Goal: Task Accomplishment & Management: Complete application form

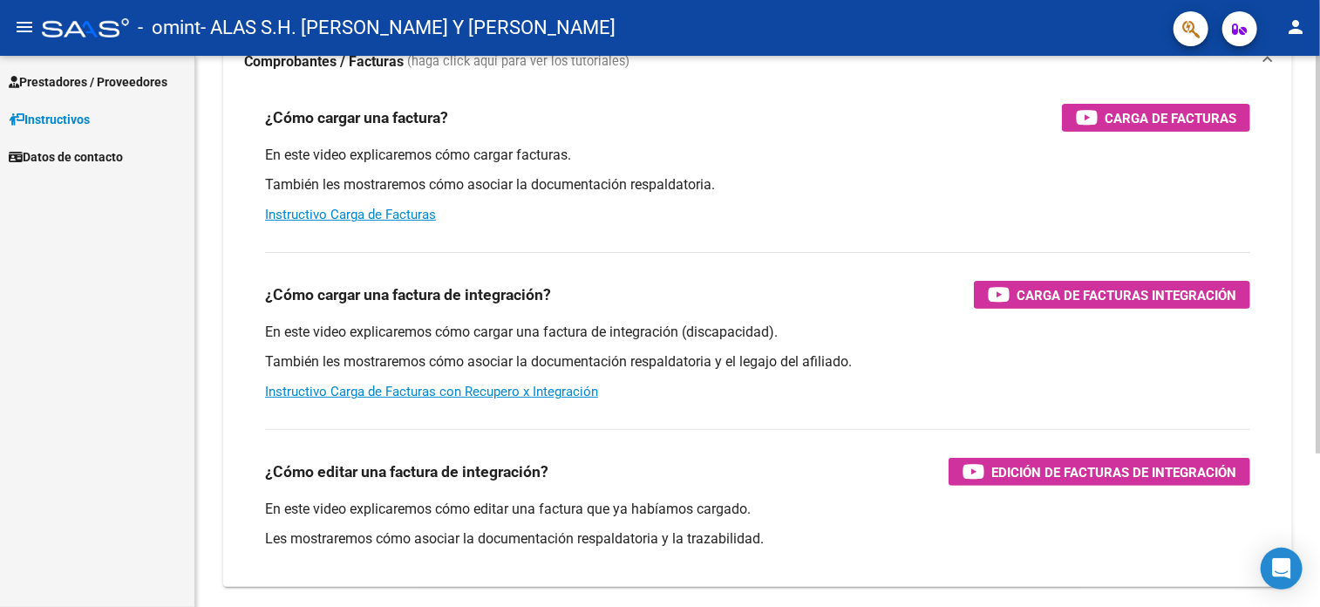
scroll to position [174, 0]
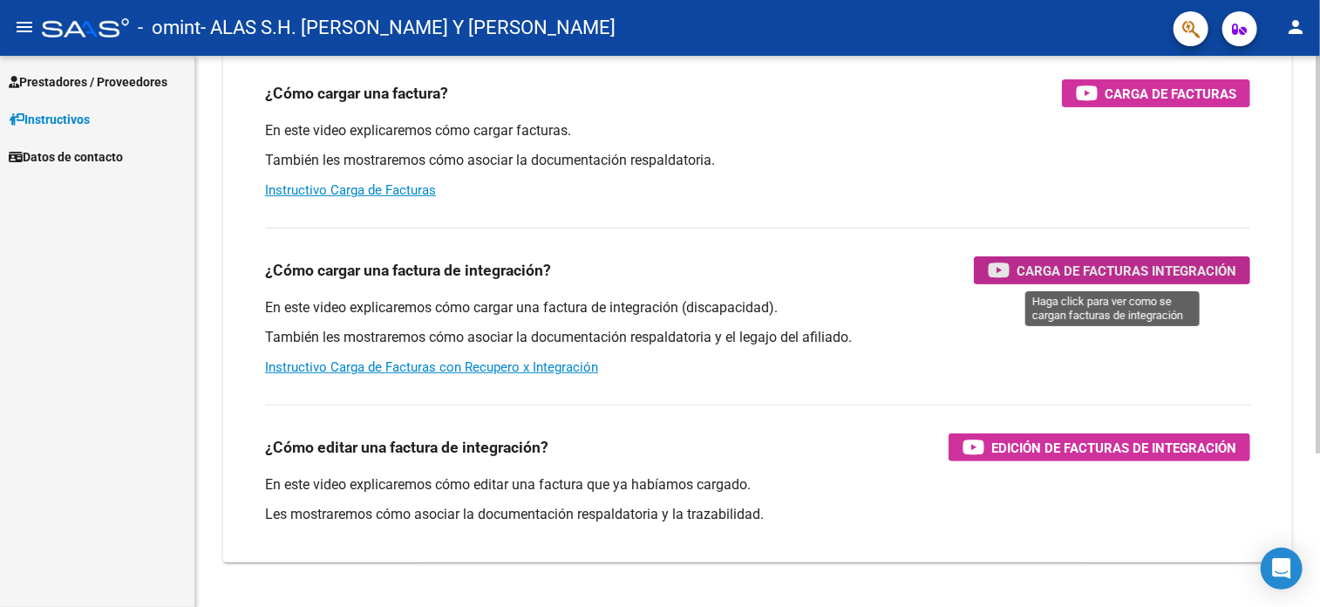
click at [1153, 264] on span "Carga de Facturas Integración" at bounding box center [1127, 271] width 220 height 22
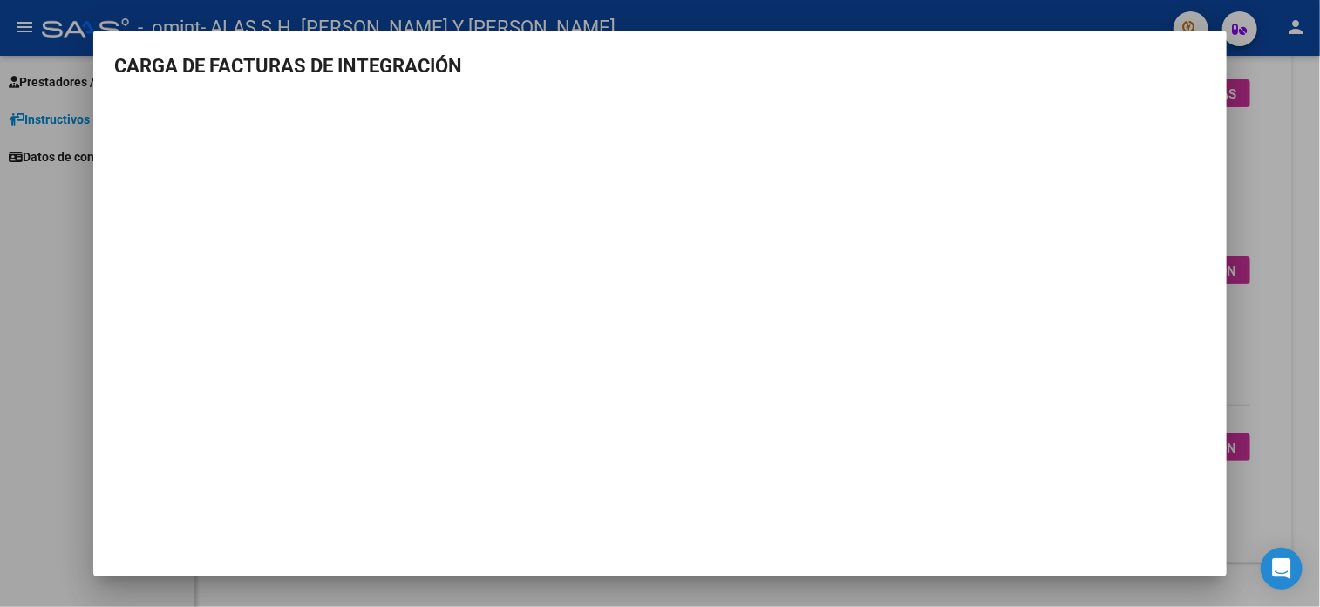
click at [1004, 575] on mat-dialog-container "CARGA DE FACTURAS DE INTEGRACIÓN" at bounding box center [659, 304] width 1133 height 546
click at [1272, 348] on div at bounding box center [660, 303] width 1320 height 607
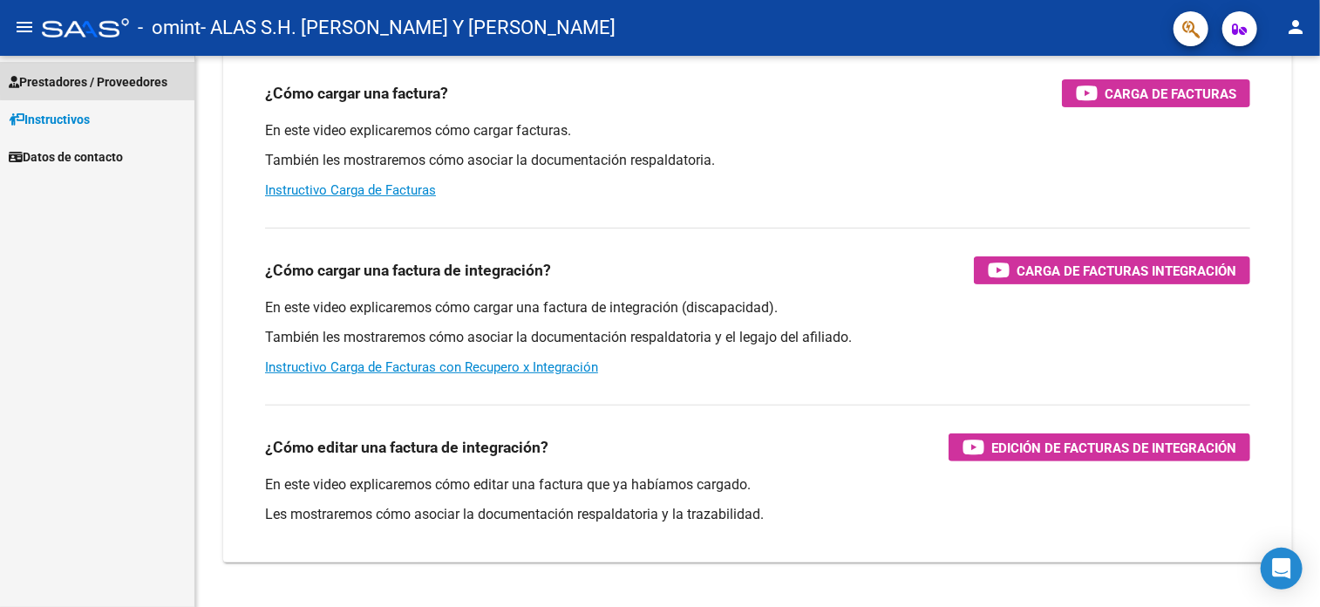
click at [113, 76] on span "Prestadores / Proveedores" at bounding box center [88, 81] width 159 height 19
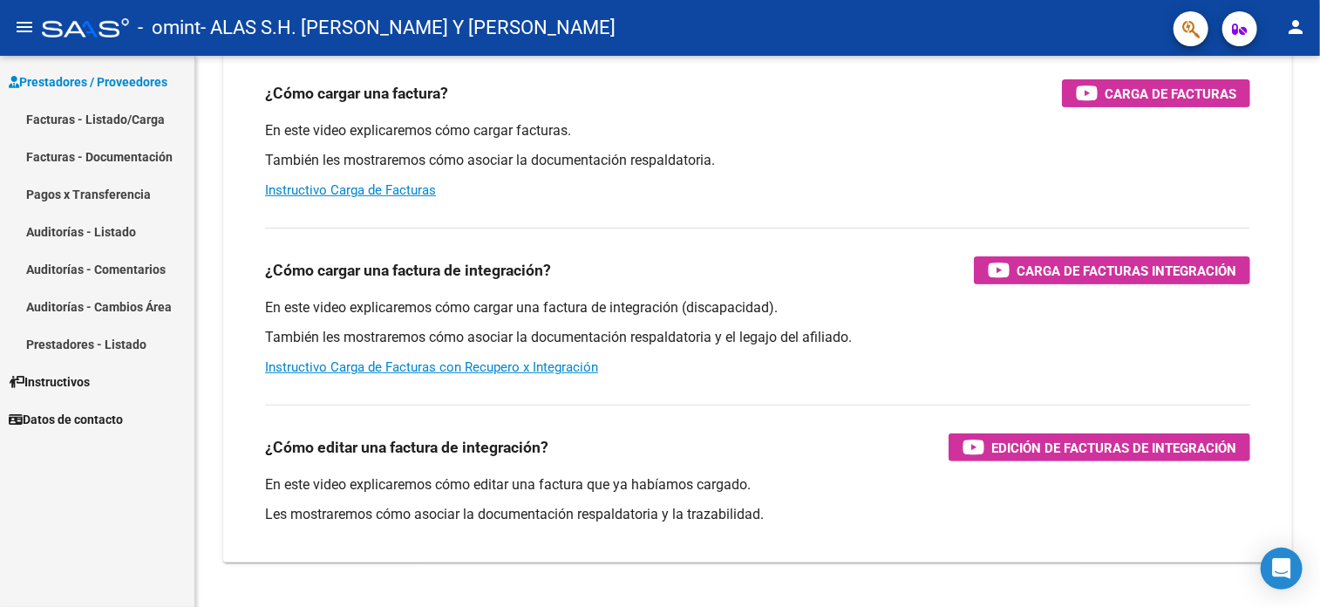
drag, startPoint x: 71, startPoint y: 117, endPoint x: 94, endPoint y: 114, distance: 22.8
click at [72, 117] on link "Facturas - Listado/Carga" at bounding box center [97, 118] width 194 height 37
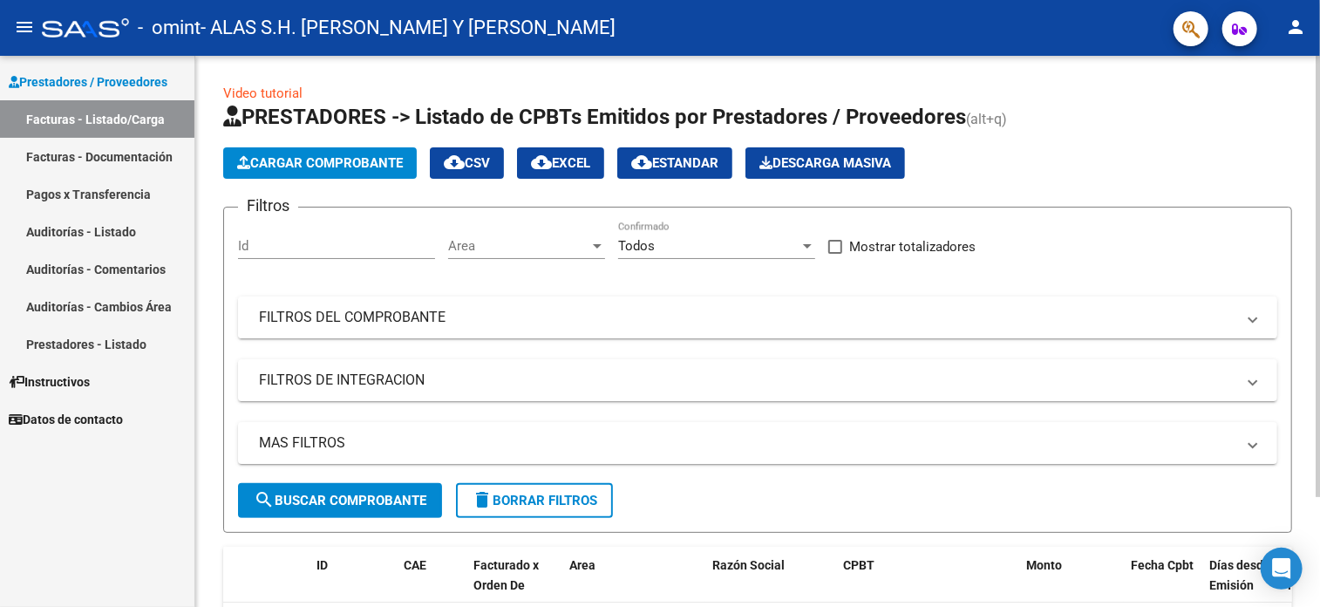
click at [1252, 318] on span at bounding box center [1252, 317] width 7 height 19
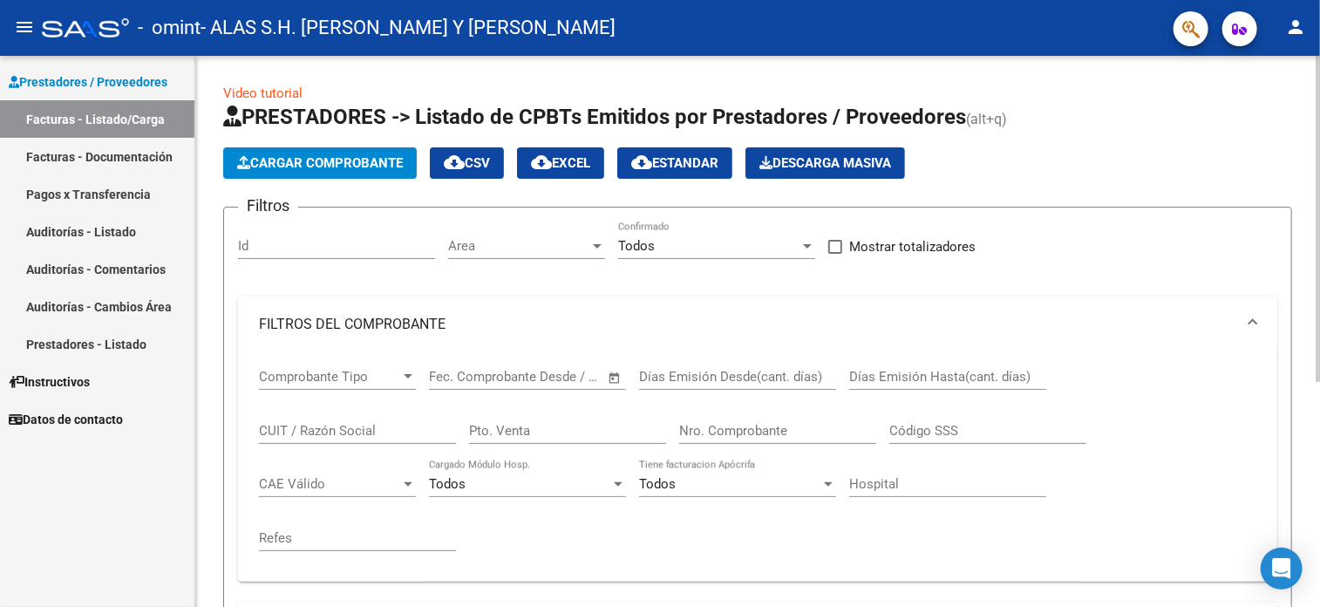
click at [1252, 318] on span at bounding box center [1252, 324] width 7 height 19
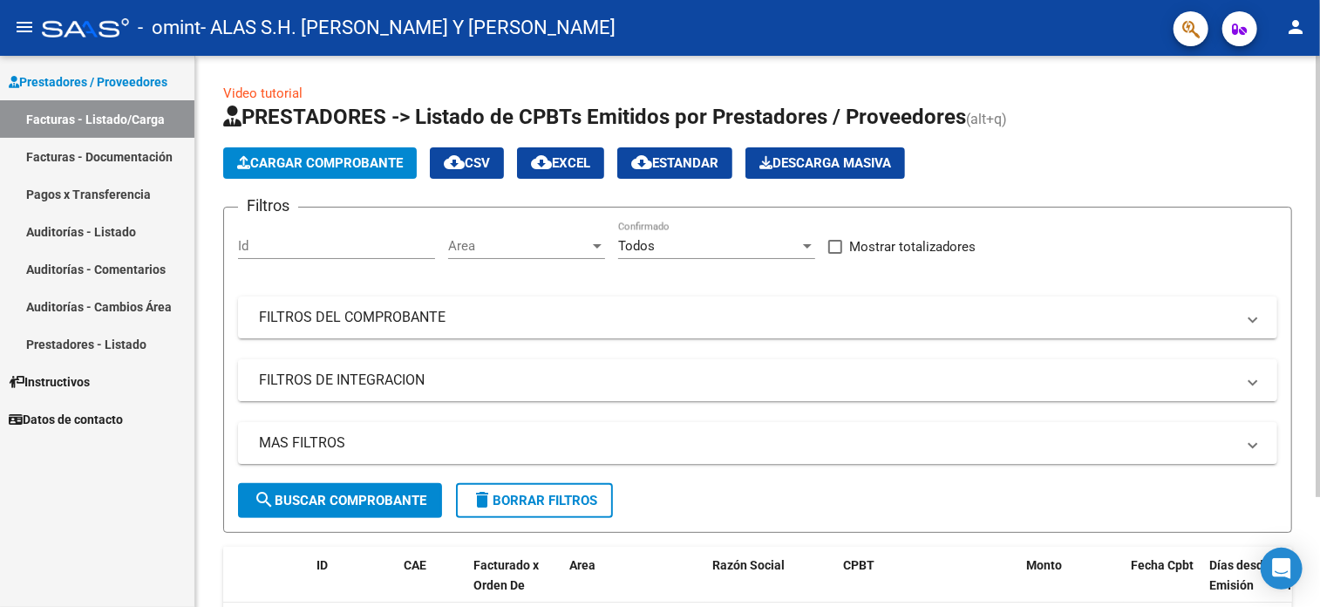
click at [1253, 378] on span at bounding box center [1252, 380] width 7 height 19
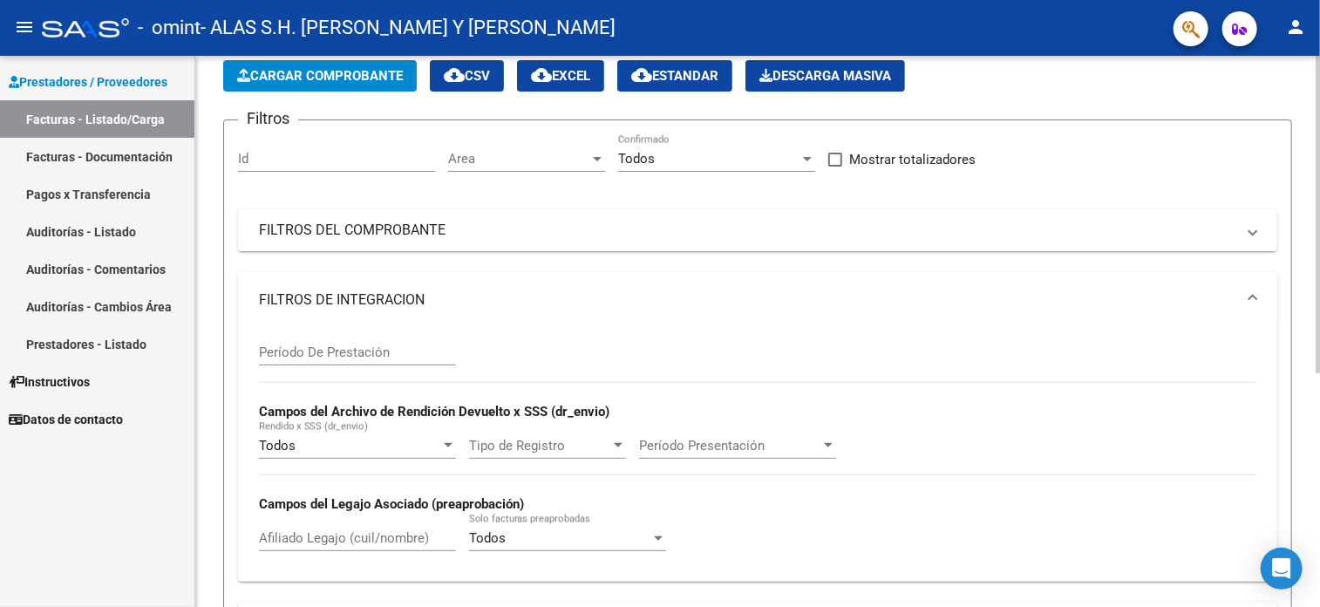
scroll to position [174, 0]
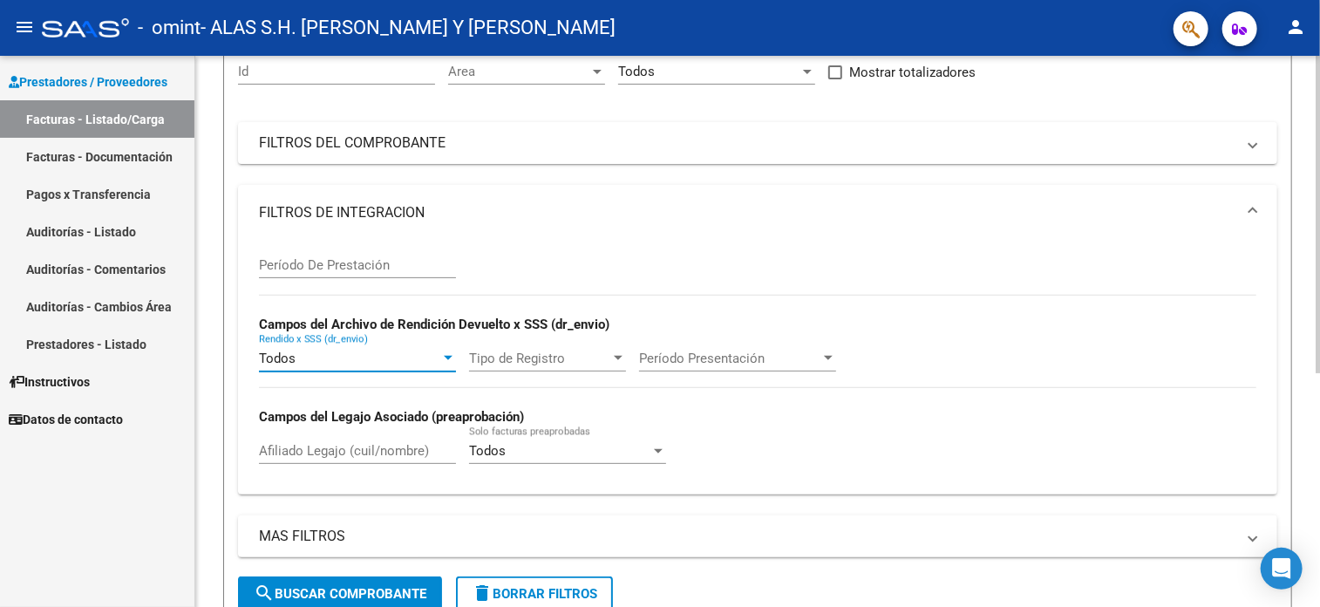
click at [444, 358] on div at bounding box center [448, 358] width 9 height 4
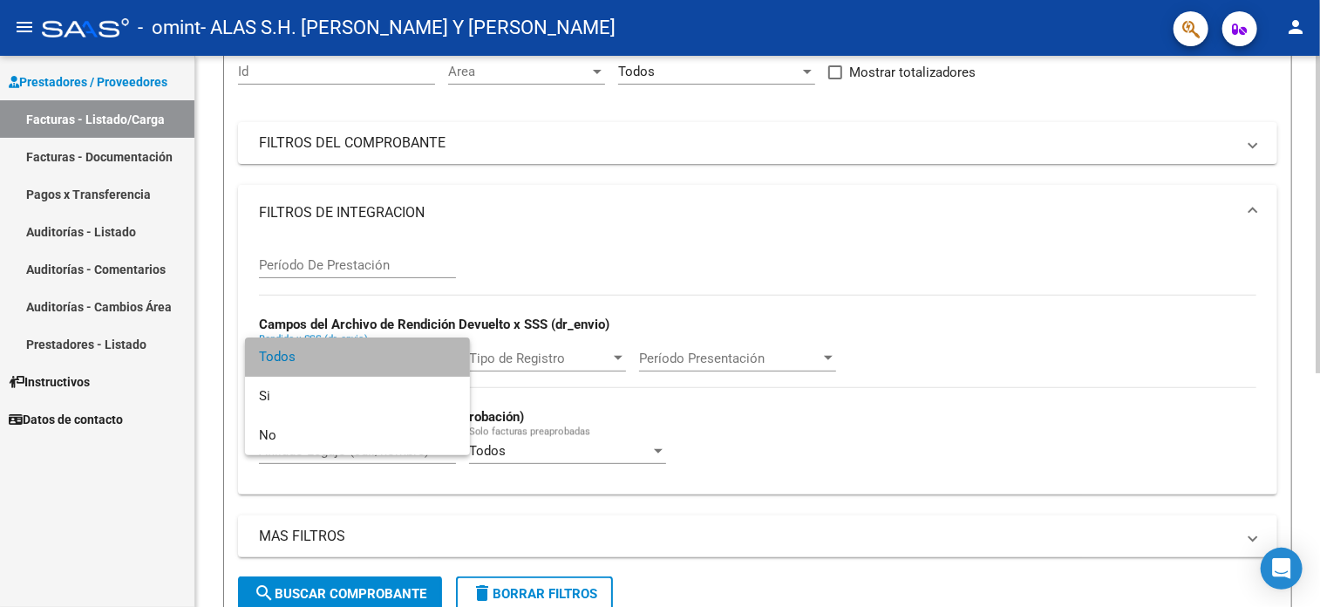
click at [444, 358] on span "Todos" at bounding box center [357, 356] width 197 height 39
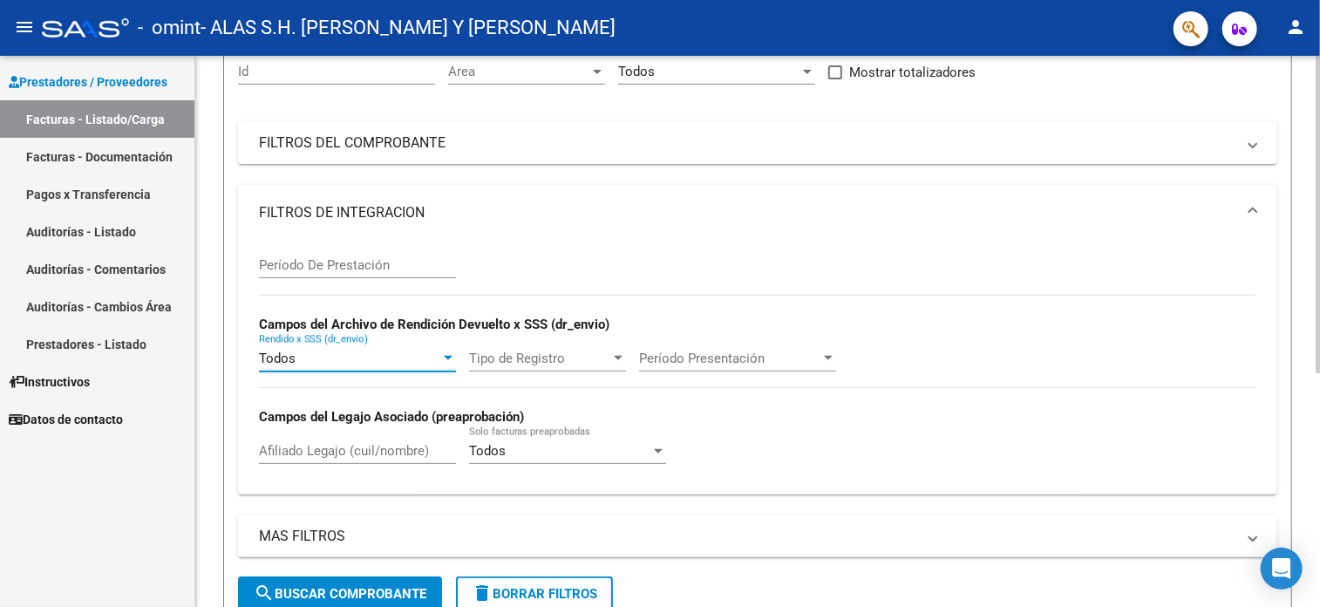
click at [564, 359] on span "Tipo de Registro" at bounding box center [539, 358] width 141 height 16
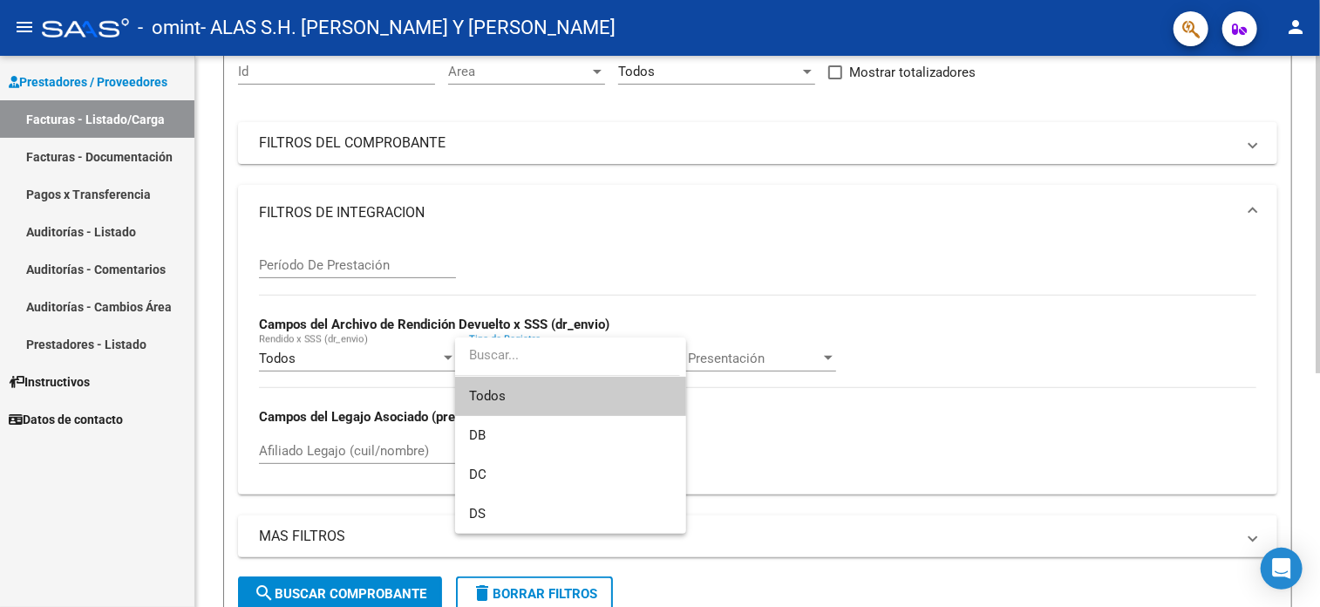
click at [564, 359] on input "dropdown search" at bounding box center [567, 355] width 225 height 39
click at [771, 418] on div at bounding box center [660, 303] width 1320 height 607
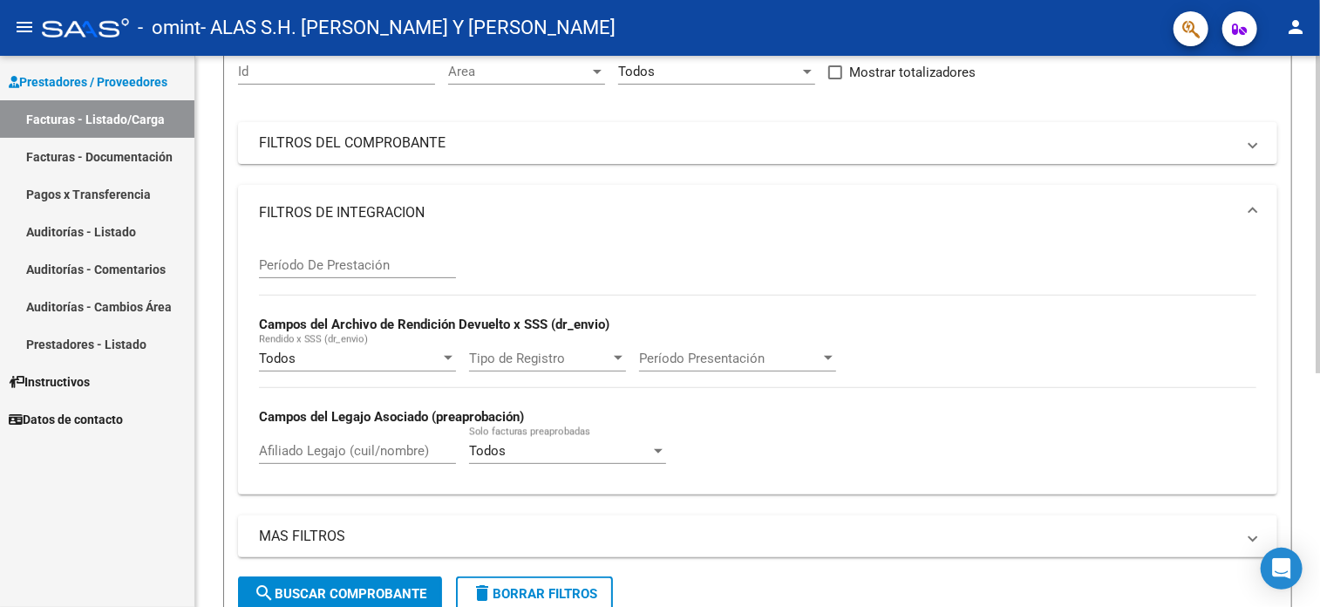
click at [824, 356] on div at bounding box center [828, 358] width 9 height 4
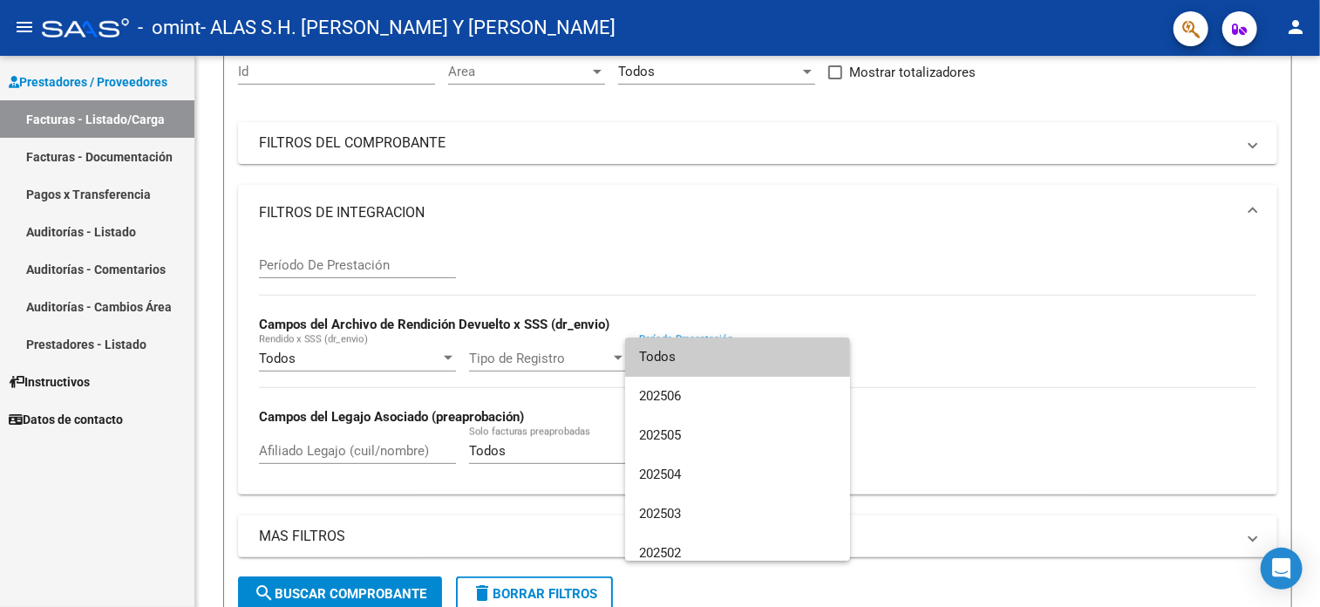
click at [945, 418] on div at bounding box center [660, 303] width 1320 height 607
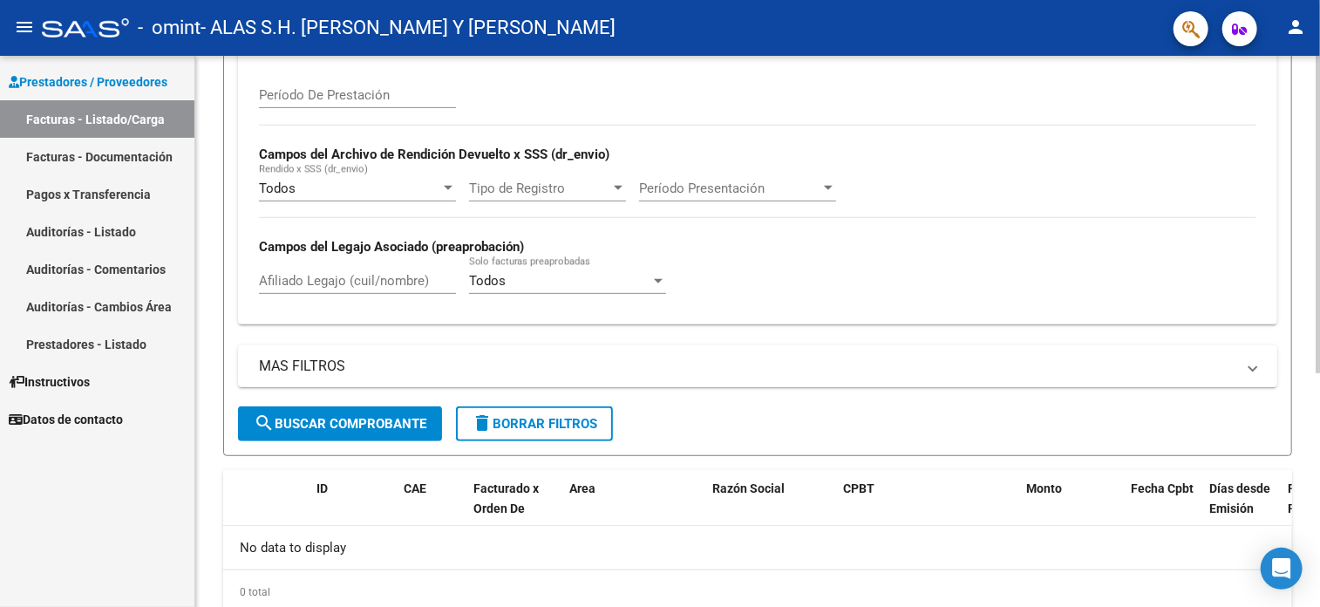
scroll to position [317, 0]
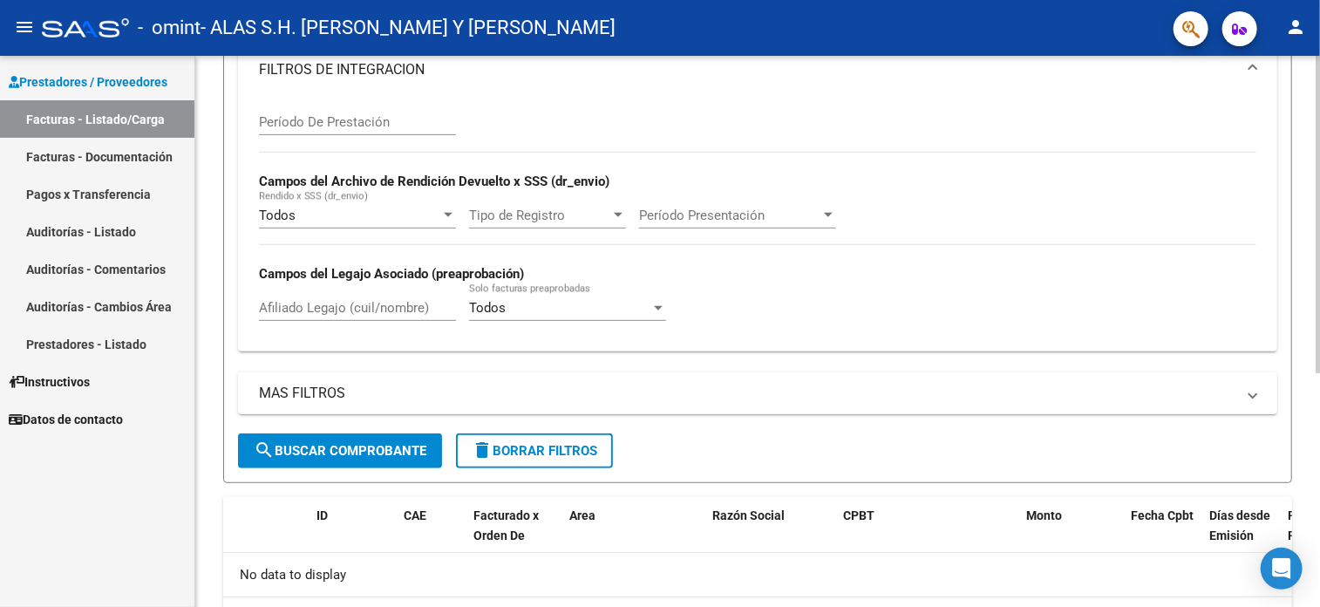
click at [1248, 391] on span "MAS FILTROS" at bounding box center [754, 393] width 990 height 19
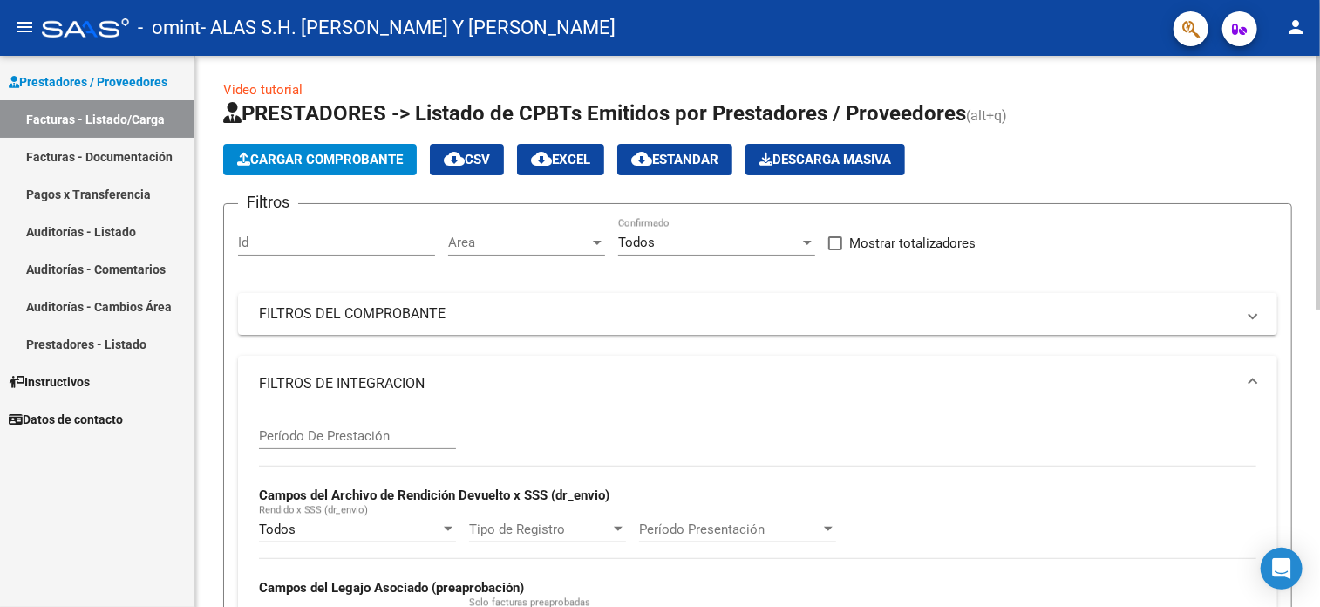
scroll to position [0, 0]
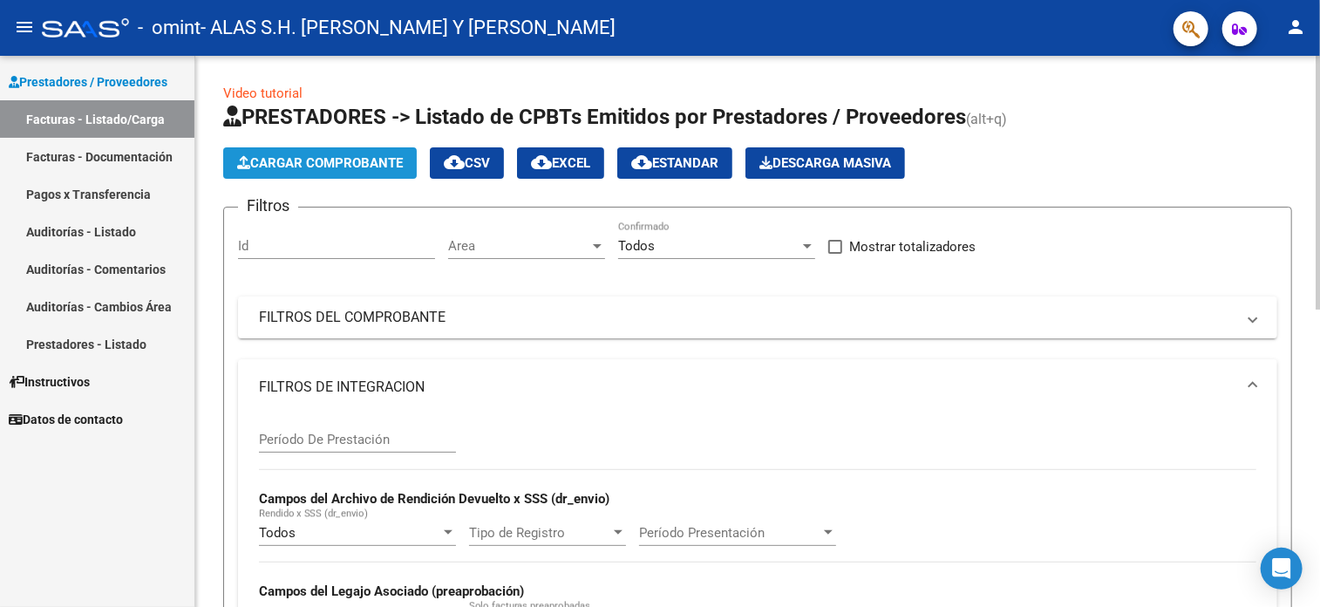
click at [345, 167] on span "Cargar Comprobante" at bounding box center [320, 163] width 166 height 16
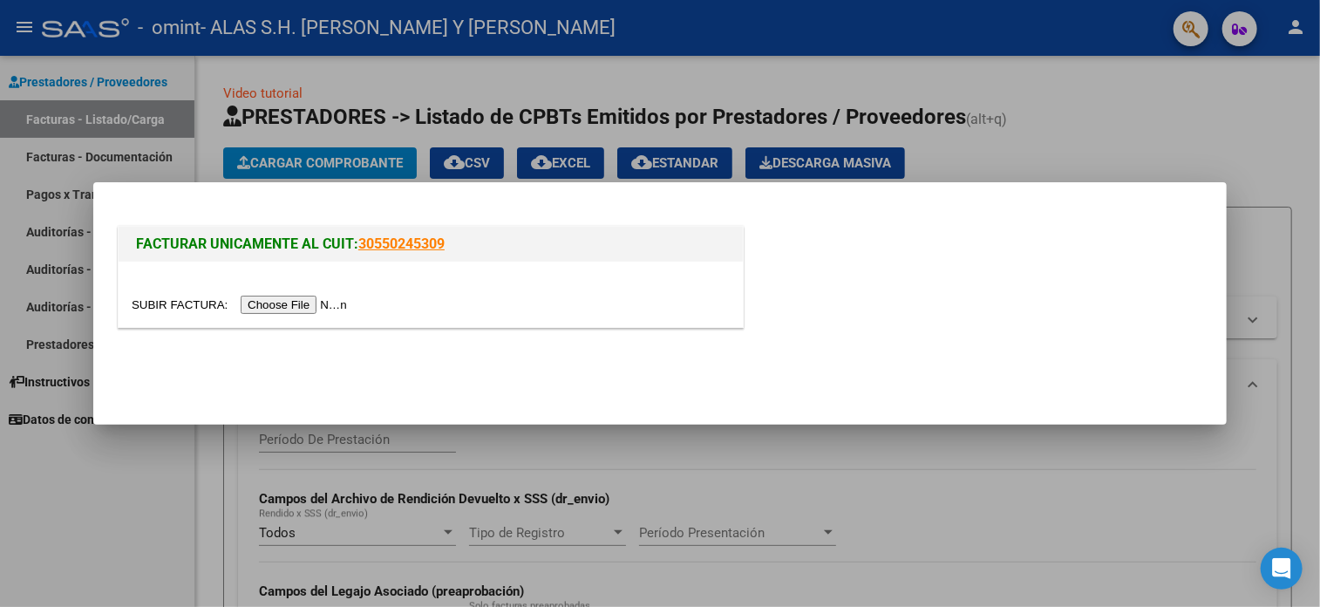
click at [1193, 138] on div at bounding box center [660, 303] width 1320 height 607
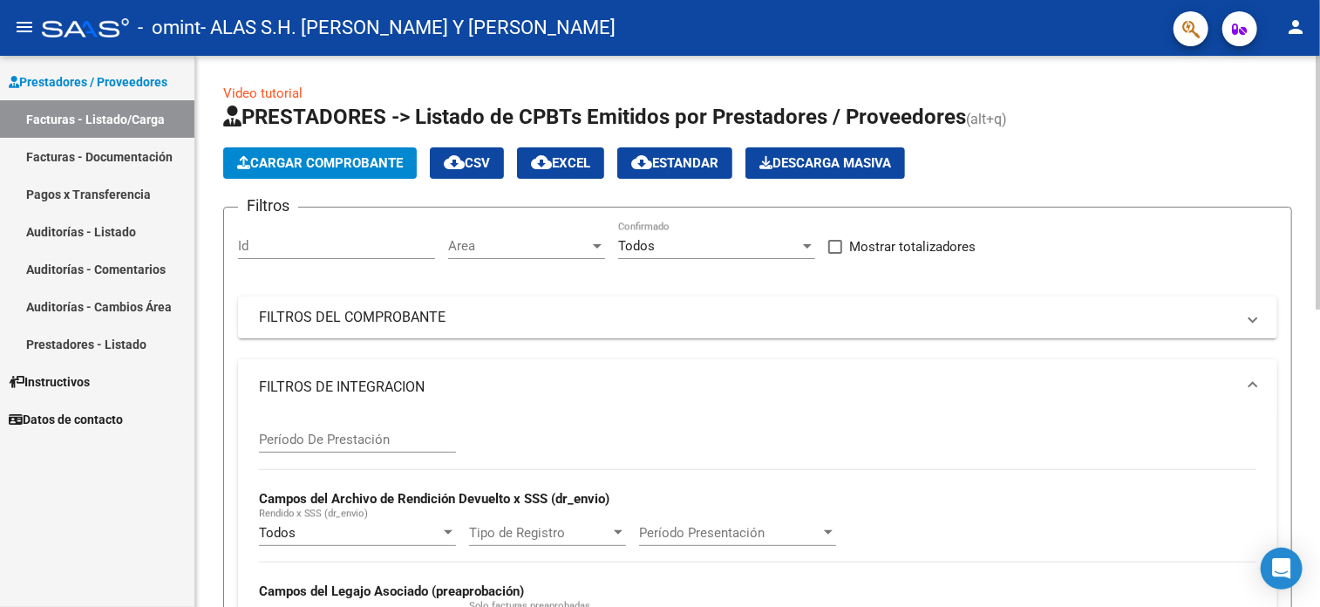
click at [1255, 381] on span at bounding box center [1252, 387] width 7 height 19
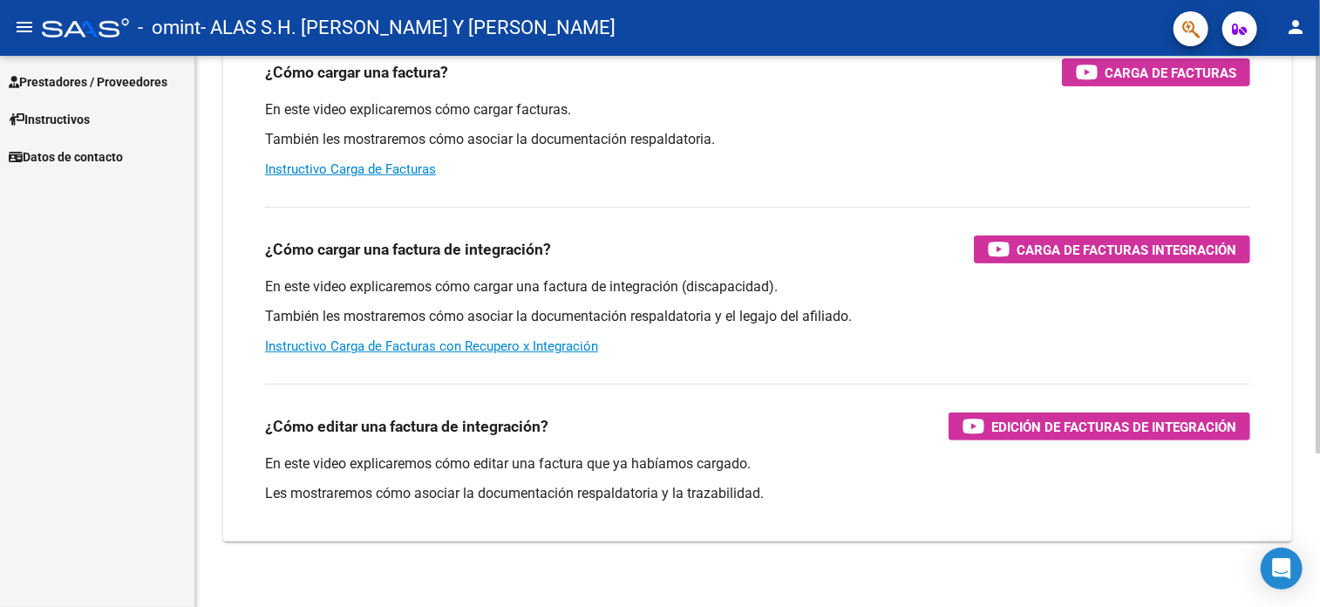
scroll to position [213, 0]
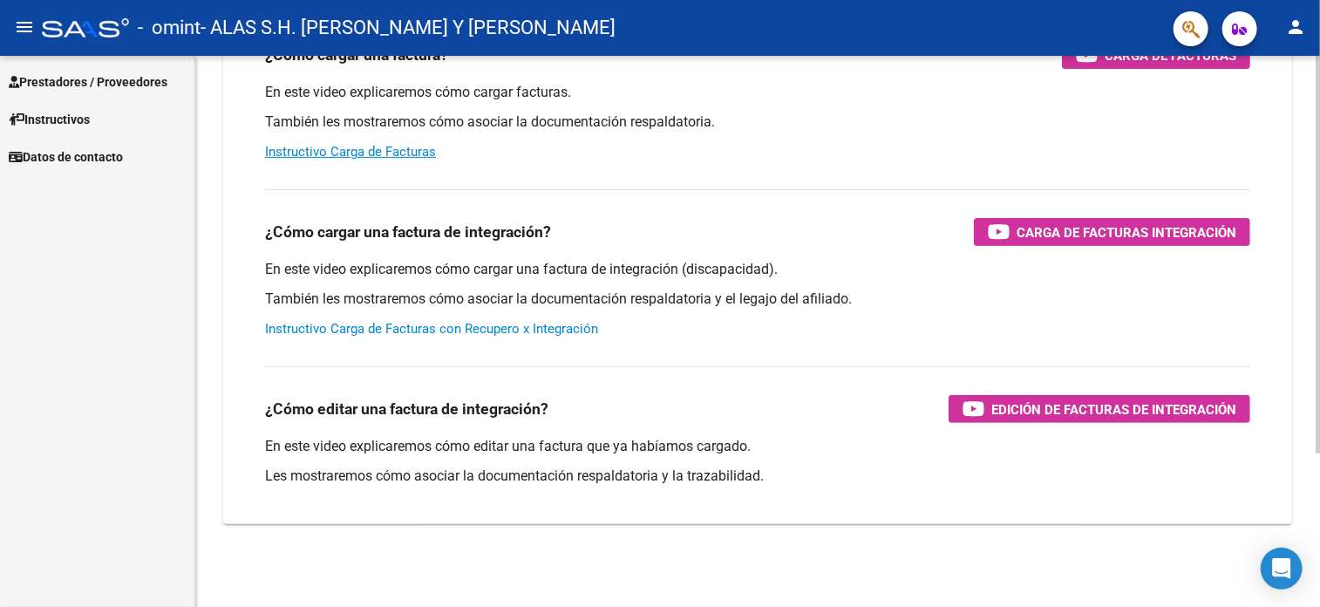
click at [442, 323] on link "Instructivo Carga de Facturas con Recupero x Integración" at bounding box center [431, 329] width 333 height 16
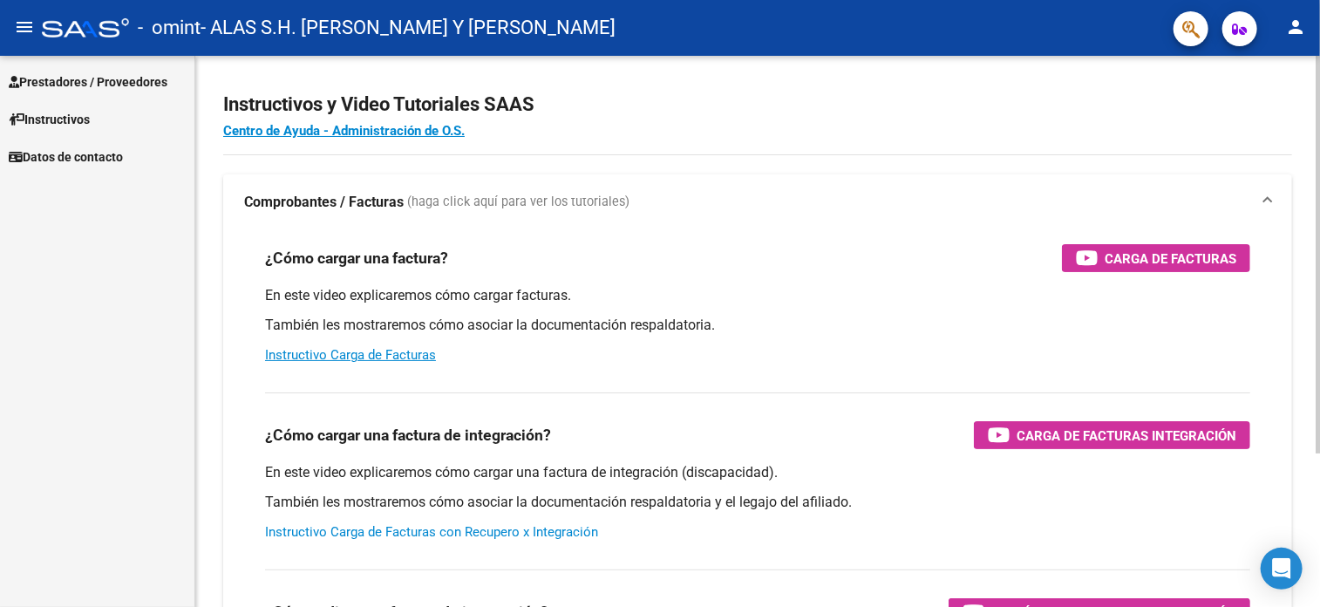
scroll to position [0, 0]
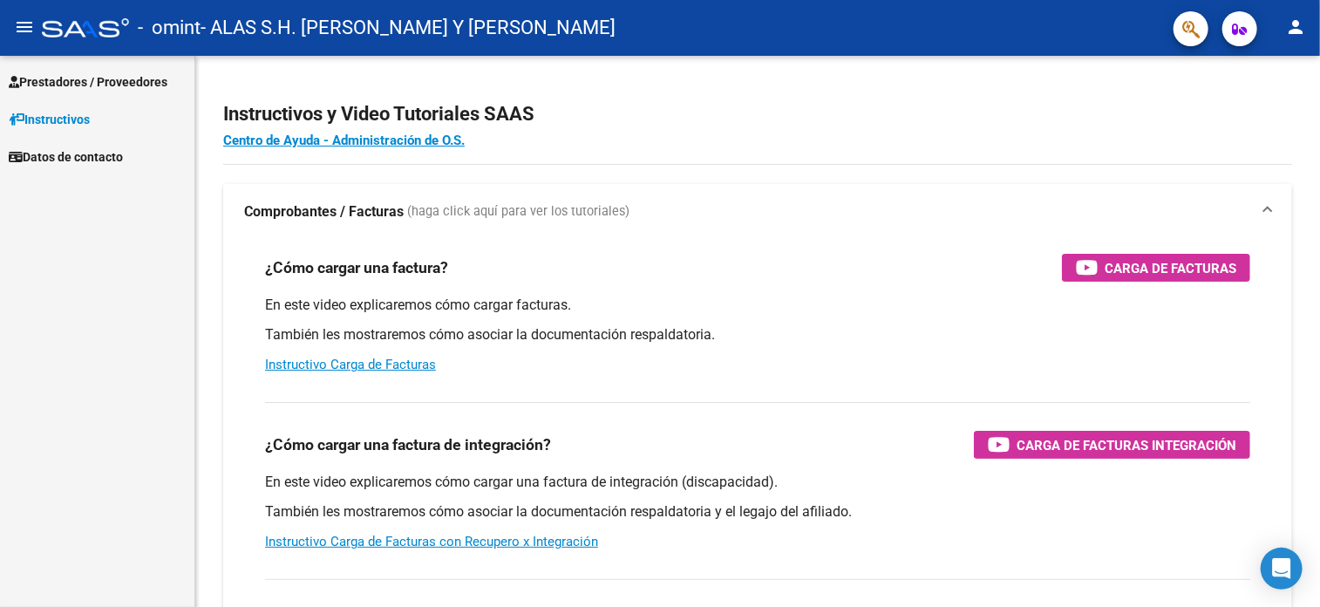
click at [83, 70] on link "Prestadores / Proveedores" at bounding box center [97, 81] width 194 height 37
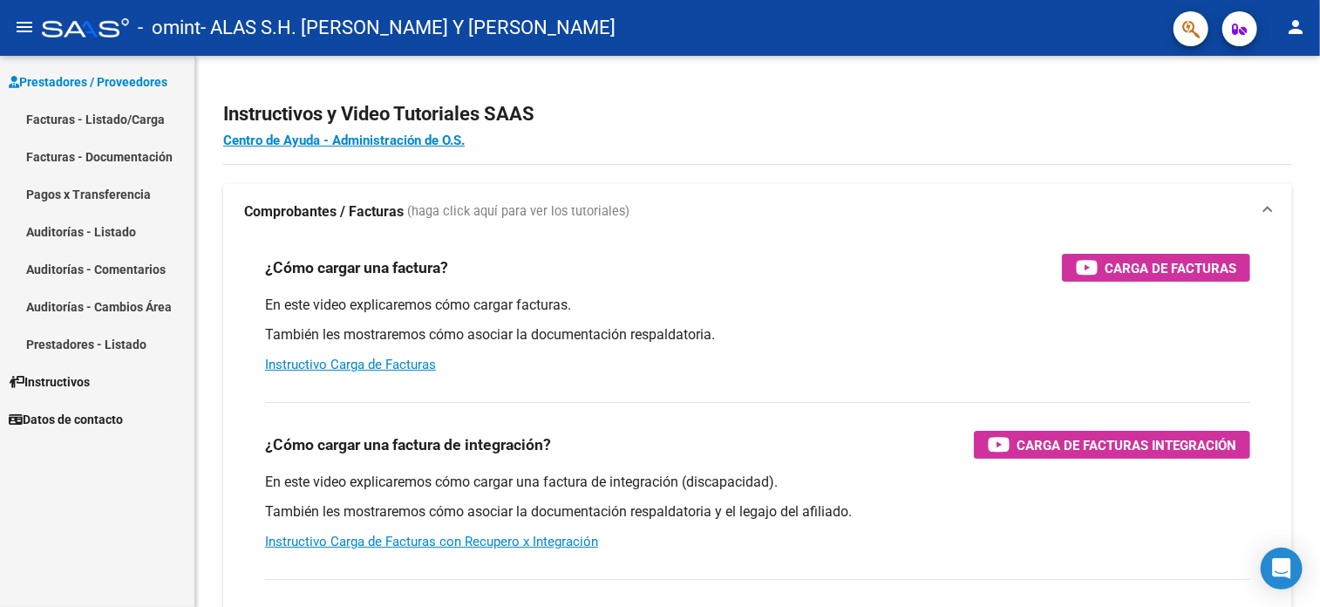
click at [45, 112] on link "Facturas - Listado/Carga" at bounding box center [97, 118] width 194 height 37
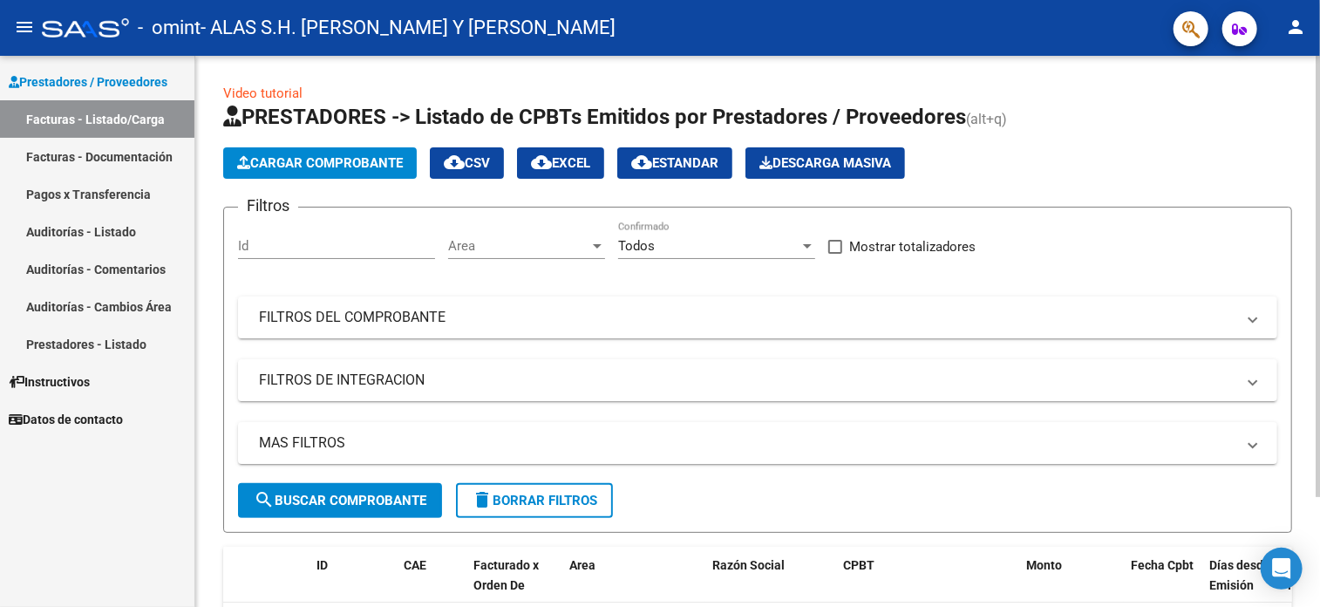
click at [338, 160] on span "Cargar Comprobante" at bounding box center [320, 163] width 166 height 16
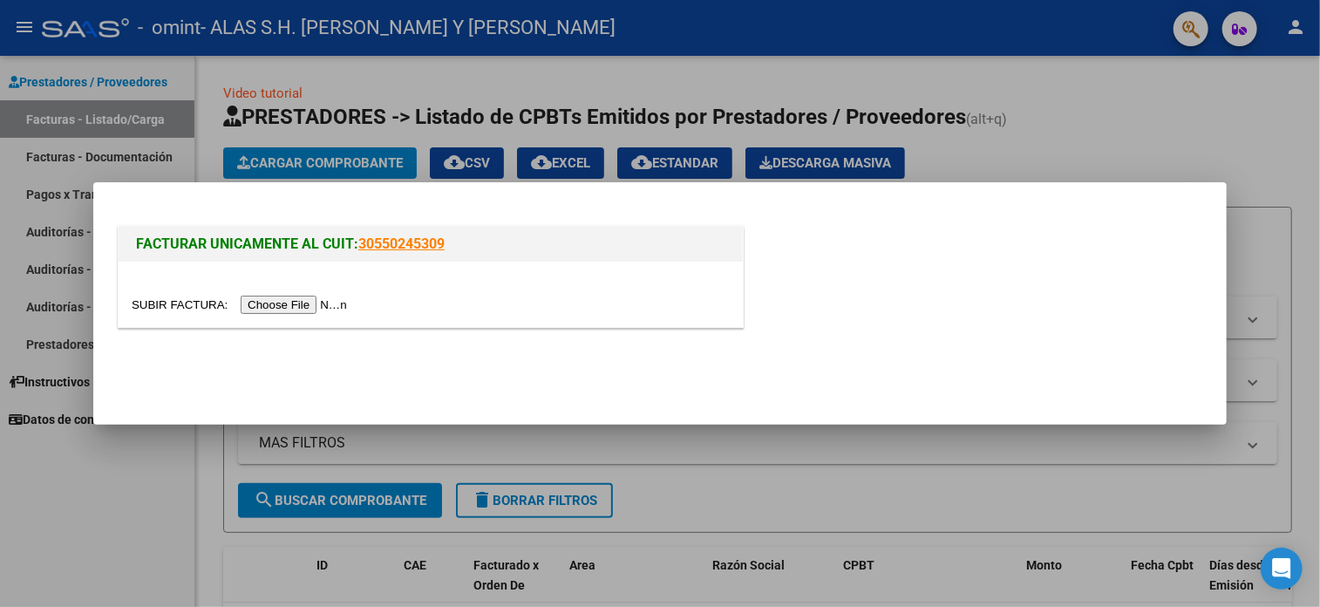
click at [1104, 120] on div at bounding box center [660, 303] width 1320 height 607
